Goal: Task Accomplishment & Management: Use online tool/utility

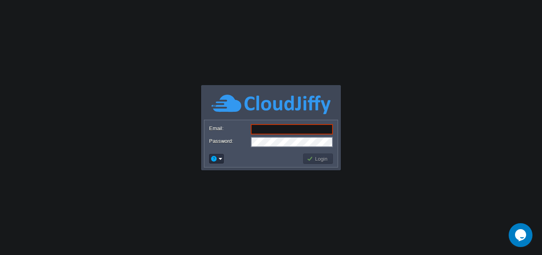
click at [285, 131] on input "Email:" at bounding box center [292, 129] width 82 height 10
click at [270, 128] on input "Email:" at bounding box center [292, 129] width 82 height 10
paste input "[DOMAIN_NAME][EMAIL_ADDRESS][DOMAIN_NAME]"
type input "[DOMAIN_NAME][EMAIL_ADDRESS][DOMAIN_NAME]"
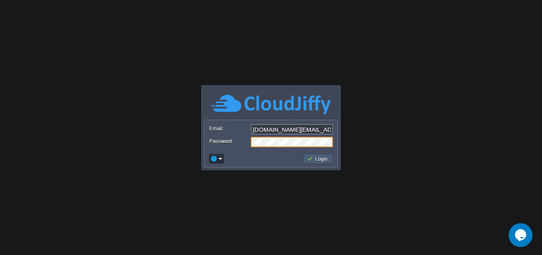
click at [323, 158] on button "Login" at bounding box center [318, 158] width 23 height 7
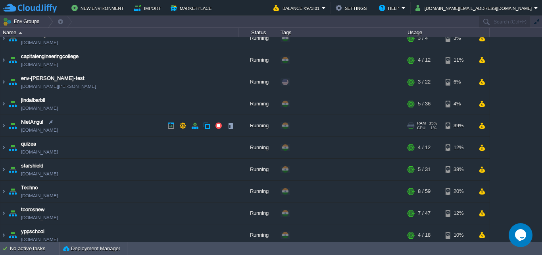
scroll to position [14, 0]
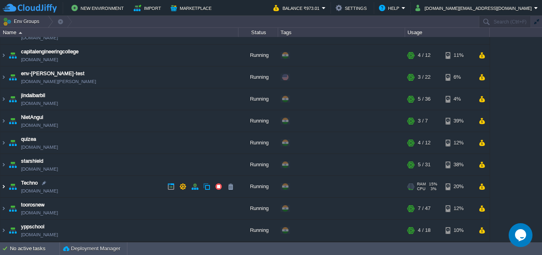
click at [4, 187] on img at bounding box center [3, 186] width 6 height 21
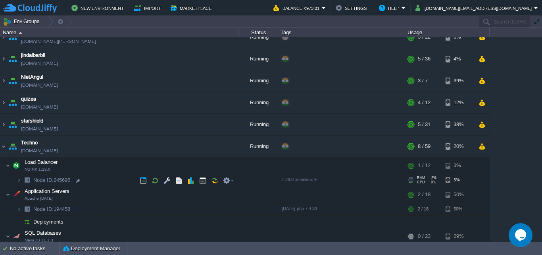
scroll to position [54, 0]
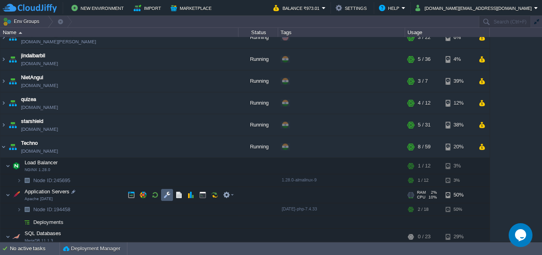
click at [169, 196] on button "button" at bounding box center [167, 194] width 7 height 7
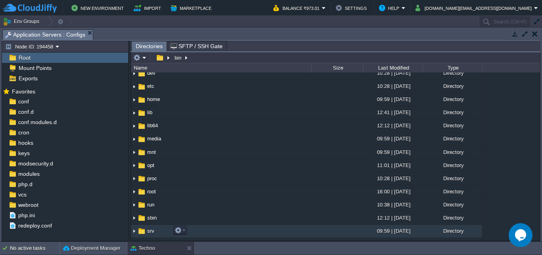
scroll to position [79, 0]
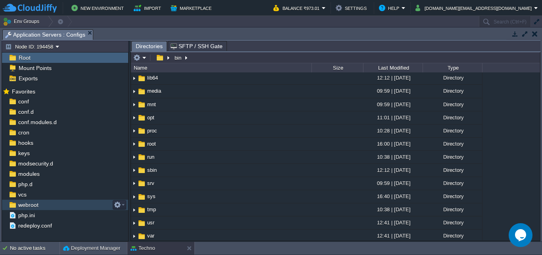
click at [33, 205] on span "webroot" at bounding box center [28, 204] width 23 height 7
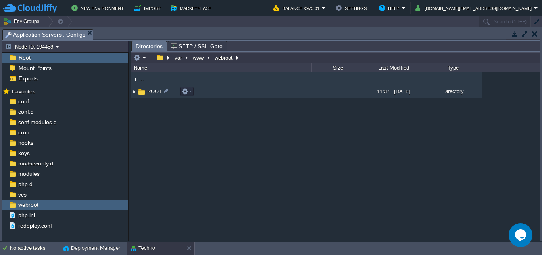
click at [135, 94] on img at bounding box center [134, 91] width 6 height 12
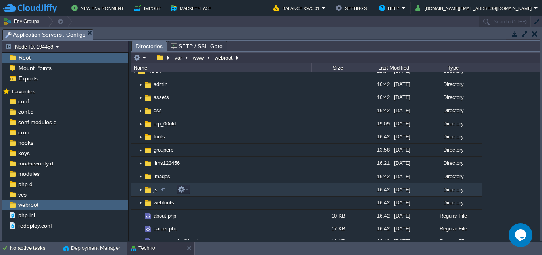
scroll to position [40, 0]
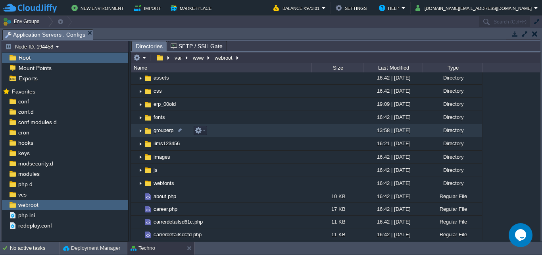
click at [141, 131] on img at bounding box center [140, 130] width 6 height 12
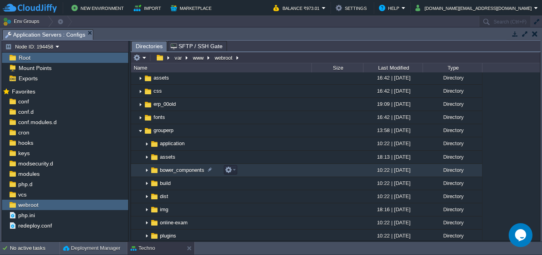
scroll to position [79, 0]
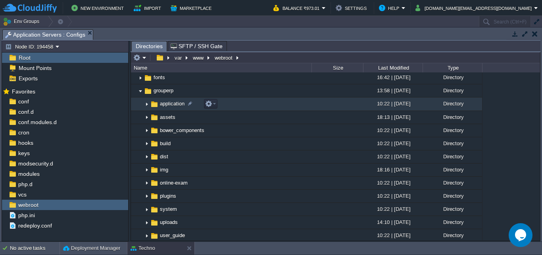
click at [147, 105] on img at bounding box center [147, 104] width 6 height 12
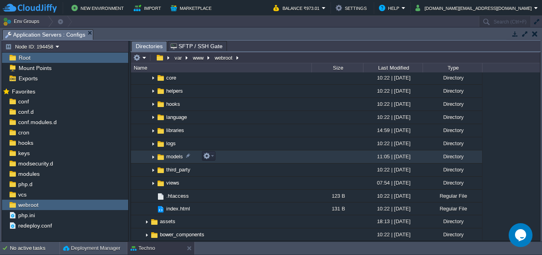
scroll to position [159, 0]
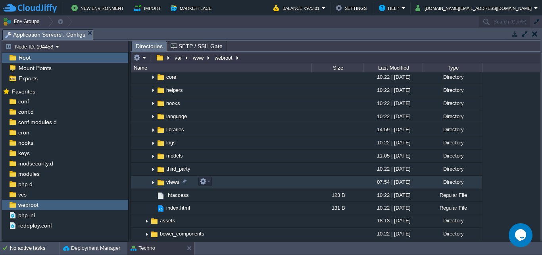
click at [152, 182] on img at bounding box center [153, 182] width 6 height 12
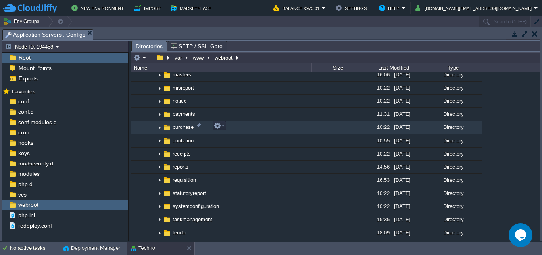
scroll to position [477, 0]
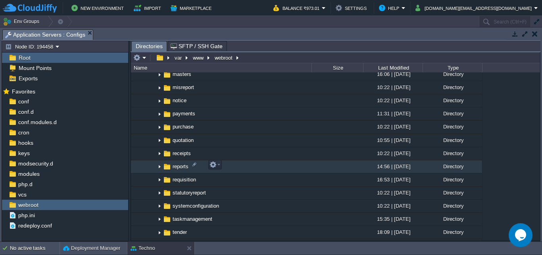
click at [159, 165] on img at bounding box center [159, 166] width 6 height 12
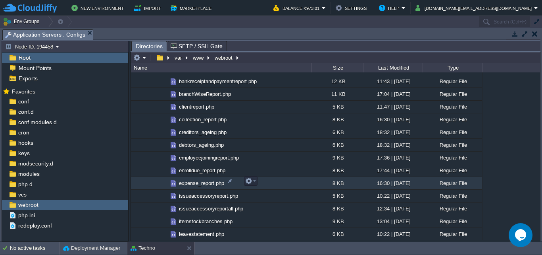
scroll to position [715, 0]
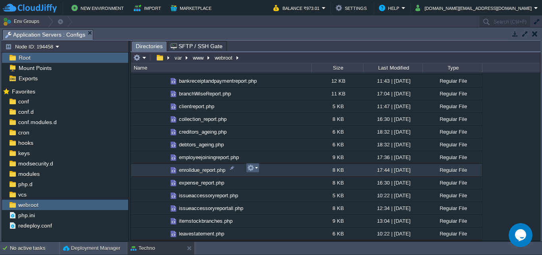
click at [258, 169] on td at bounding box center [253, 168] width 14 height 10
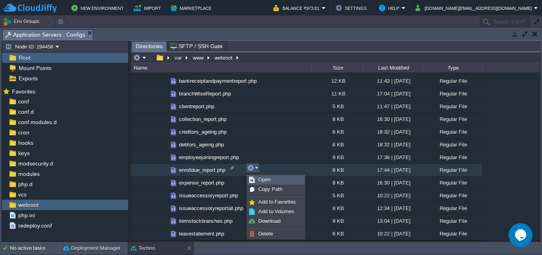
click at [261, 178] on span "Open" at bounding box center [265, 179] width 12 height 6
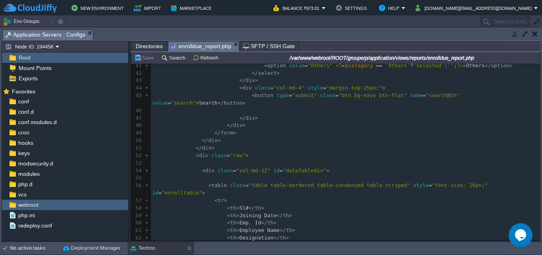
scroll to position [278, 0]
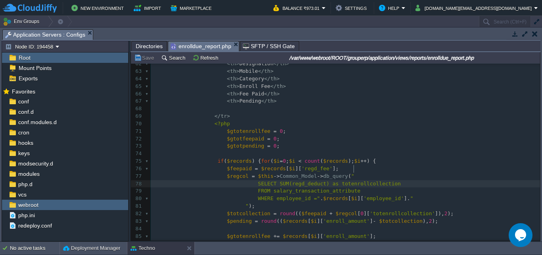
click at [355, 171] on div "179 <?php $this -> load -> view ( "common/meta" ); ?> 36 < div class = "col-md-…" at bounding box center [346, 90] width 390 height 479
type textarea "totenrollcollection"
click at [338, 162] on div "x <?php $this -> load -> view ( "common/meta" ); ?> 36 < div class = "col-md-2"…" at bounding box center [346, 90] width 390 height 479
click at [394, 195] on pre "WHERE employee_id =" . $records [ $i ][ 'employee_id' ]. "" at bounding box center [346, 199] width 390 height 8
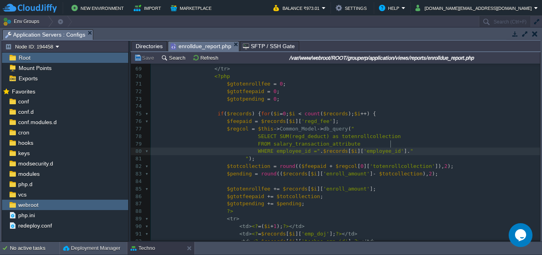
click at [377, 110] on pre "if ( $records ) { for ( $i = 0 ; $i < count ( $records ); $i ++ ) {" at bounding box center [346, 114] width 390 height 8
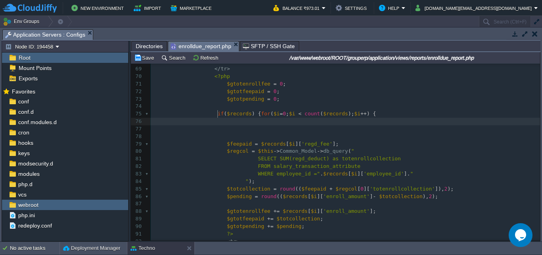
click at [227, 118] on pre at bounding box center [346, 122] width 390 height 8
click at [227, 125] on pre at bounding box center [346, 129] width 390 height 8
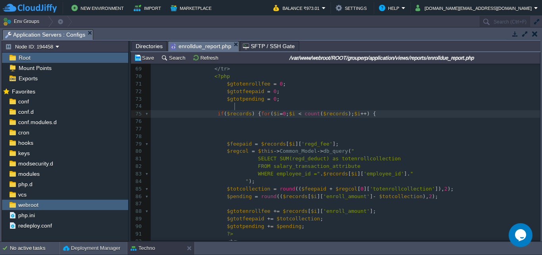
click at [235, 106] on div "xxxxxxxxxx <?php $this -> load -> view ( "common/meta" ); ?> 52 < div class = "…" at bounding box center [346, 178] width 390 height 494
type textarea "$records"
click at [144, 45] on span "Directories" at bounding box center [149, 46] width 27 height 10
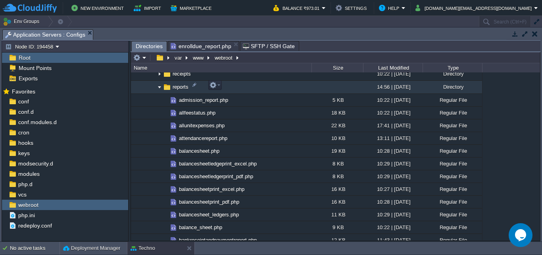
click at [160, 87] on img at bounding box center [159, 87] width 6 height 12
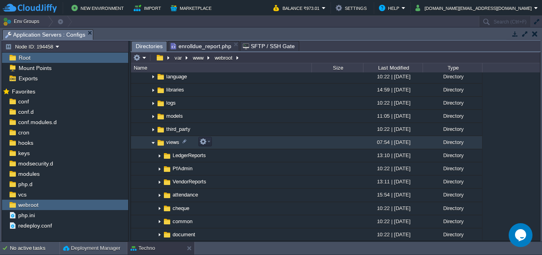
click at [152, 142] on img at bounding box center [153, 142] width 6 height 12
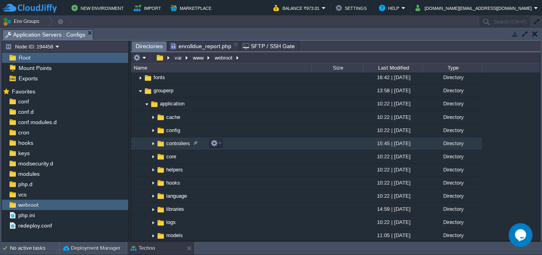
click at [154, 145] on img at bounding box center [153, 143] width 6 height 12
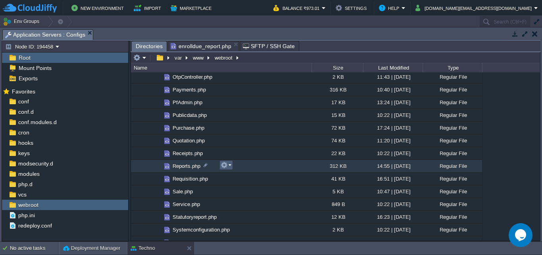
click at [230, 167] on em at bounding box center [226, 164] width 11 height 7
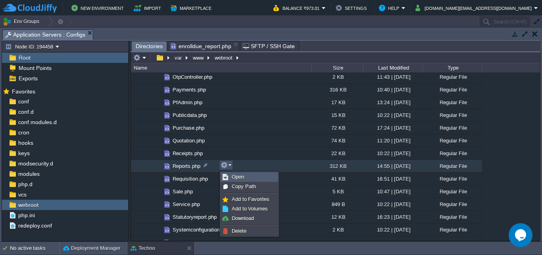
click at [239, 177] on span "Open" at bounding box center [238, 177] width 12 height 6
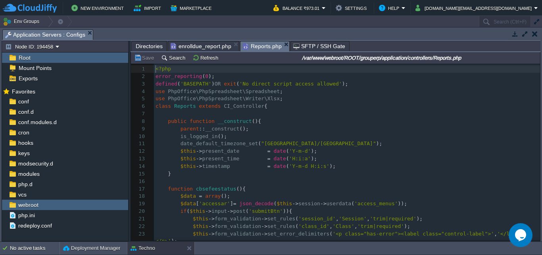
scroll to position [3, 0]
click at [171, 59] on button "Search" at bounding box center [174, 57] width 27 height 7
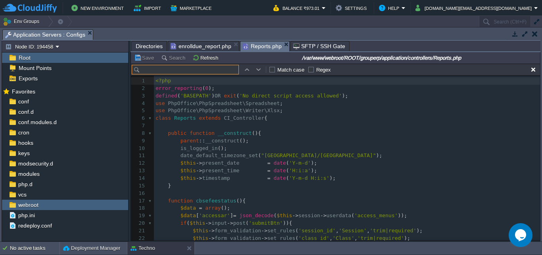
scroll to position [12, 0]
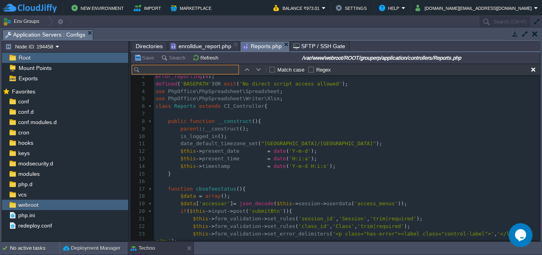
click at [175, 69] on input "text" at bounding box center [185, 70] width 107 height 10
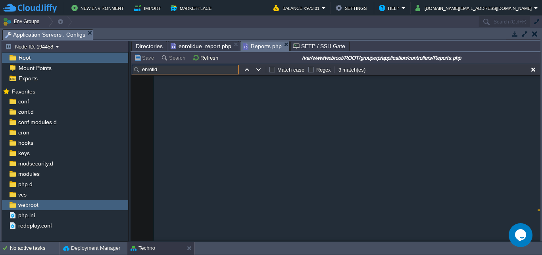
scroll to position [43535, 0]
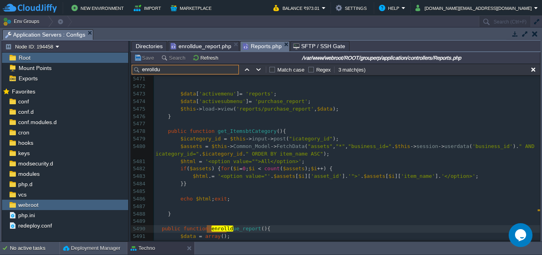
type input "enrolldue"
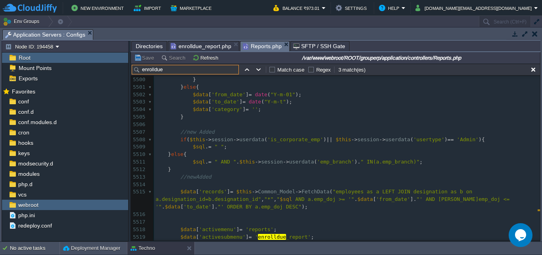
scroll to position [43773, 0]
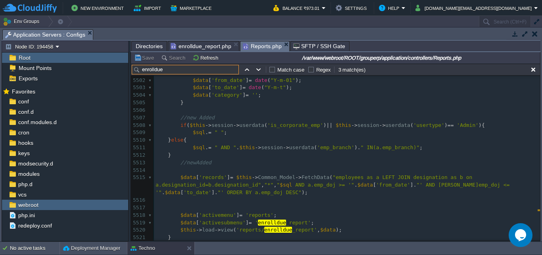
click at [207, 44] on span "enrolldue_report.php" at bounding box center [201, 46] width 61 height 10
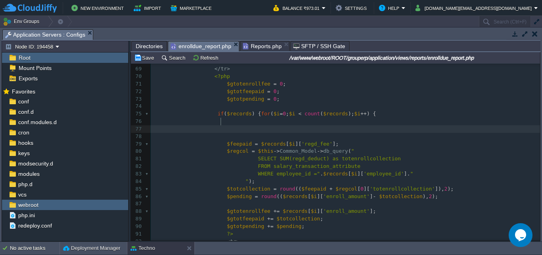
click at [226, 125] on pre at bounding box center [346, 129] width 390 height 8
click at [233, 125] on pre at bounding box center [346, 129] width 390 height 8
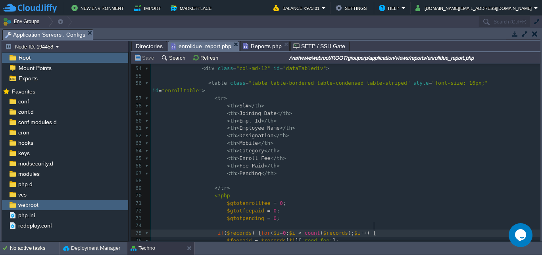
scroll to position [397, 0]
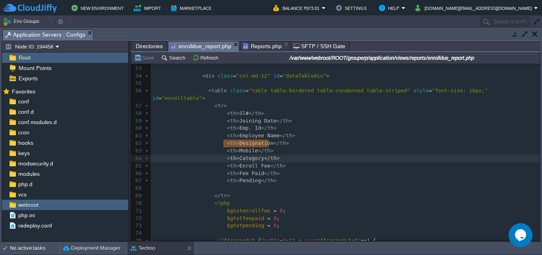
type textarea "<th>Category</th>"
drag, startPoint x: 269, startPoint y: 145, endPoint x: 222, endPoint y: 147, distance: 47.3
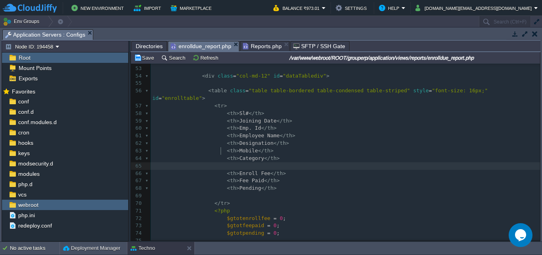
paste textarea "Category"
click at [240, 162] on span "Category" at bounding box center [251, 165] width 25 height 6
click at [241, 150] on div at bounding box center [241, 151] width 0 height 8
click at [245, 150] on div "xxxxxxxxxx <?php $this -> load -> view ( "common/meta" ); ?> 43 </ div > 44 < d…" at bounding box center [346, 158] width 390 height 352
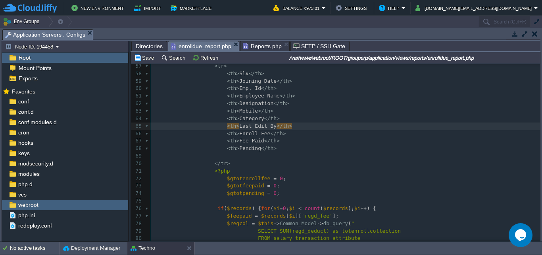
scroll to position [436, 0]
type textarea "Last Edit By"
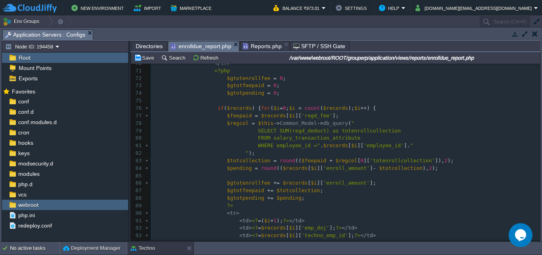
scroll to position [537, 0]
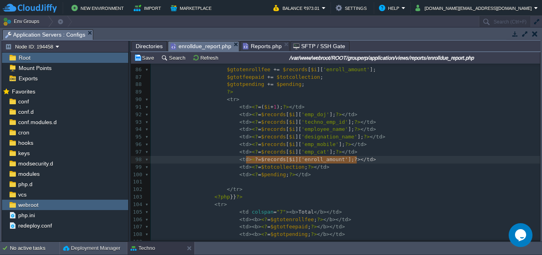
type textarea "<td><?=$records[$i]['enroll_amount'];?></td>"
drag, startPoint x: 358, startPoint y: 160, endPoint x: 231, endPoint y: 161, distance: 127.1
click at [341, 153] on div "xxxxxxxxxx <?php $this -> load -> view ( "common/meta" ); ?> 65 < th > Last Edi…" at bounding box center [346, 111] width 390 height 404
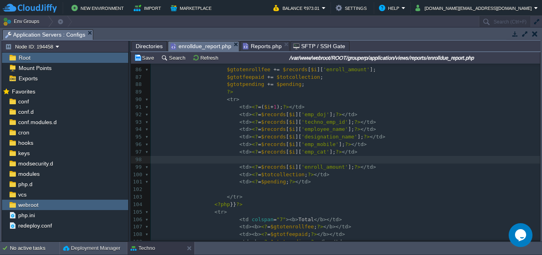
paste textarea "enroll_amount"
click at [306, 160] on div "xxxxxxxxxx <?php $this -> load -> view ( "common/meta" ); ?> 65 < th > Last Edi…" at bounding box center [346, 114] width 390 height 411
type textarea "enroll_amount"
click at [305, 153] on span "'emp_cat'" at bounding box center [316, 152] width 28 height 6
click at [307, 160] on div "xxxxxxxxxx <?php $this -> load -> view ( "common/meta" ); ?> 65 < th > Last Edi…" at bounding box center [346, 114] width 390 height 411
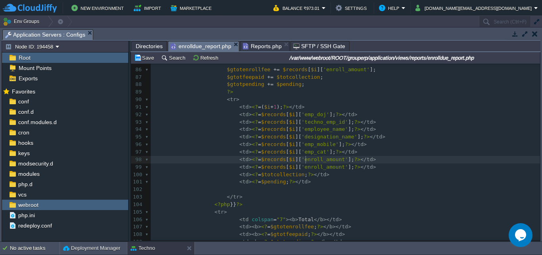
type textarea "enroll_amount"
paste textarea
click at [358, 159] on pre "< td > <? = $records [ $i ][ 'last_edit_by' ]; ?> </ td >" at bounding box center [346, 160] width 390 height 8
click at [147, 58] on button "Save" at bounding box center [145, 57] width 22 height 7
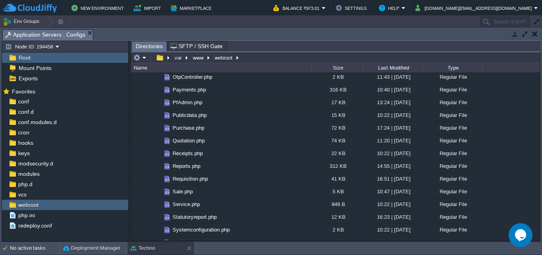
click at [536, 34] on button "button" at bounding box center [535, 33] width 6 height 7
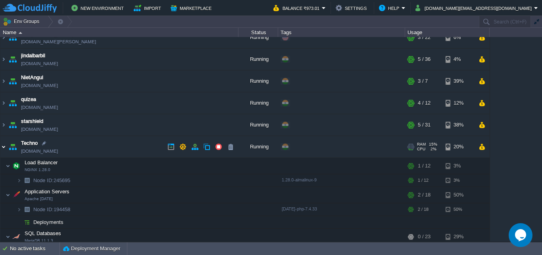
click at [5, 146] on img at bounding box center [3, 146] width 6 height 21
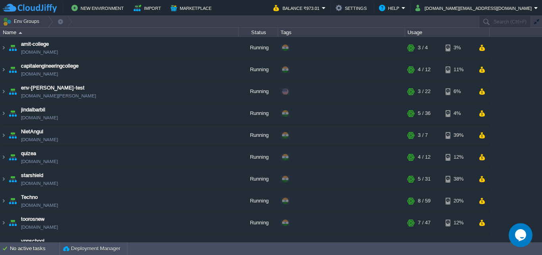
scroll to position [14, 0]
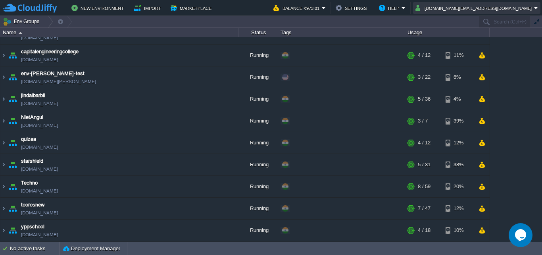
click at [513, 7] on button "cakiweb.com@gmail.com" at bounding box center [475, 8] width 119 height 10
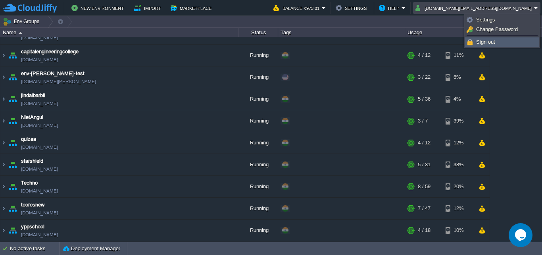
click at [488, 43] on span "Sign out" at bounding box center [486, 42] width 19 height 6
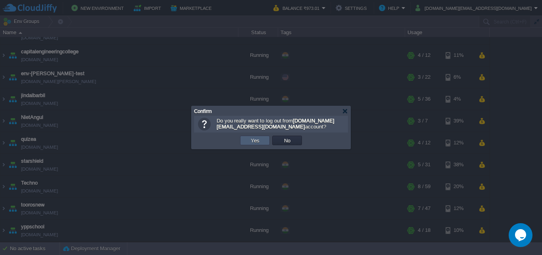
click at [256, 141] on button "Yes" at bounding box center [256, 140] width 14 height 7
